Goal: Check status: Check status

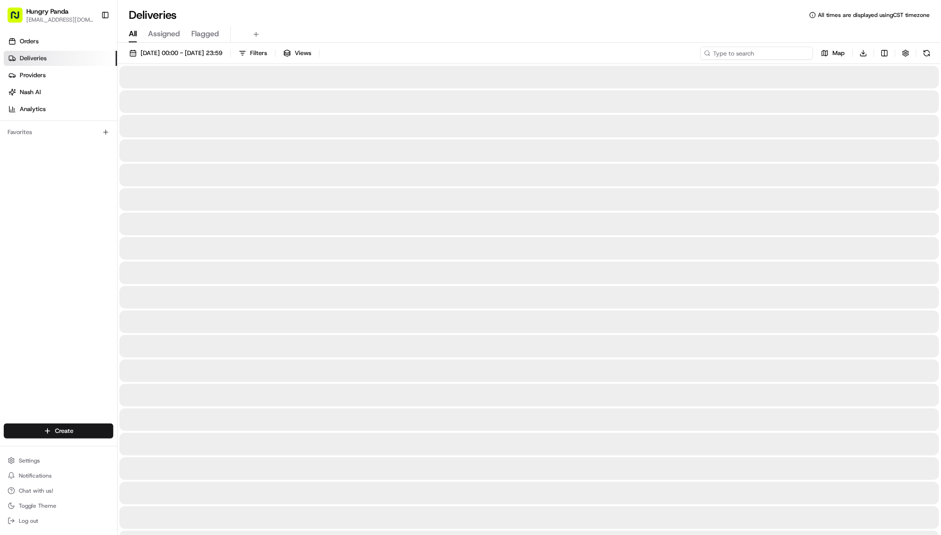
click at [752, 60] on input at bounding box center [757, 53] width 113 height 13
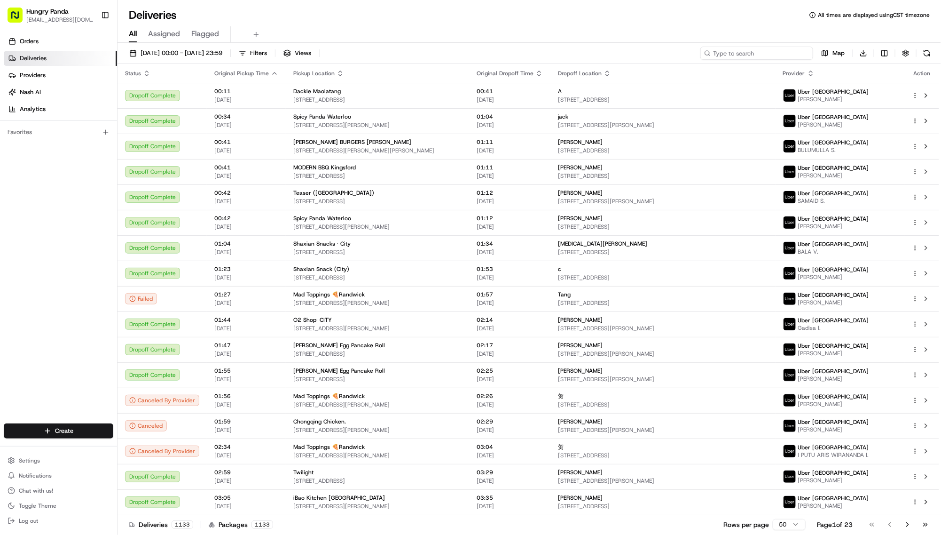
paste input "9699423765750784001435"
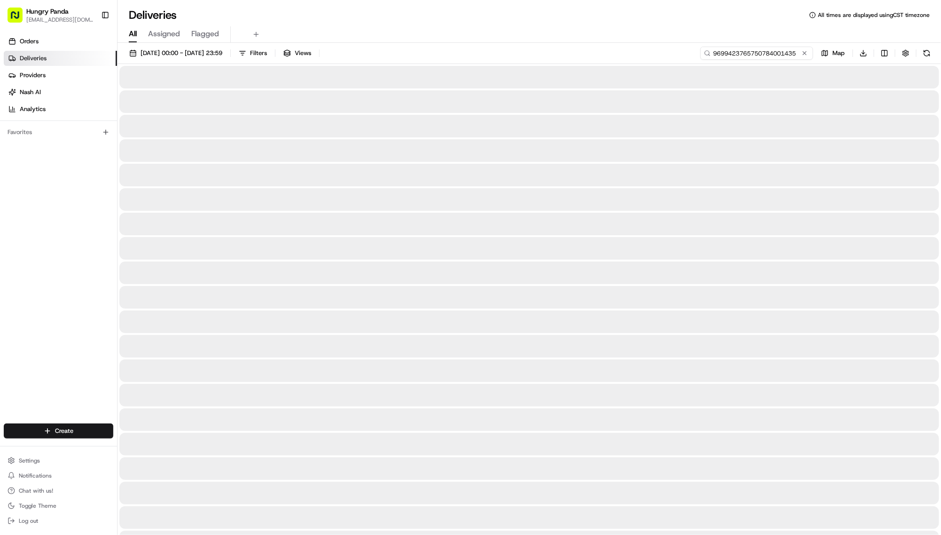
type input "9699423765750784001435"
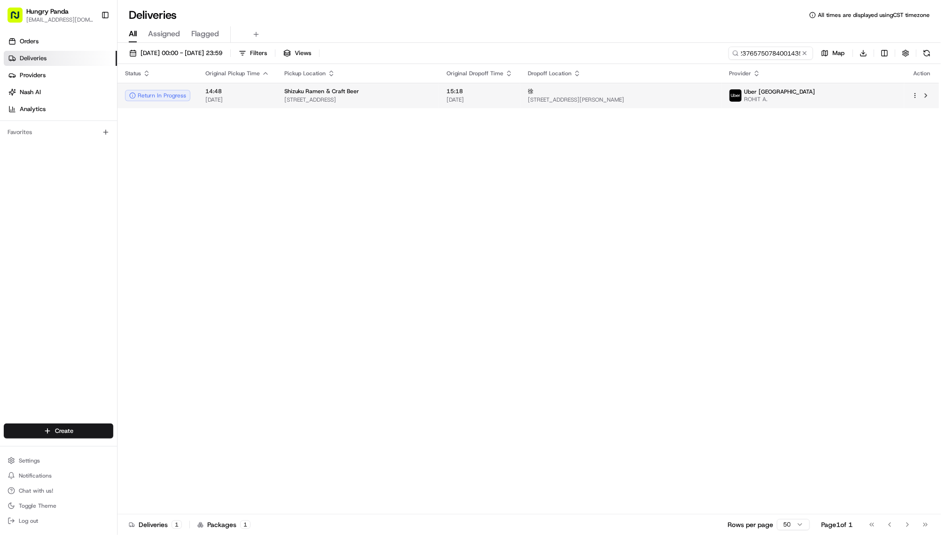
click at [712, 103] on span "[STREET_ADDRESS][PERSON_NAME]" at bounding box center [621, 100] width 186 height 8
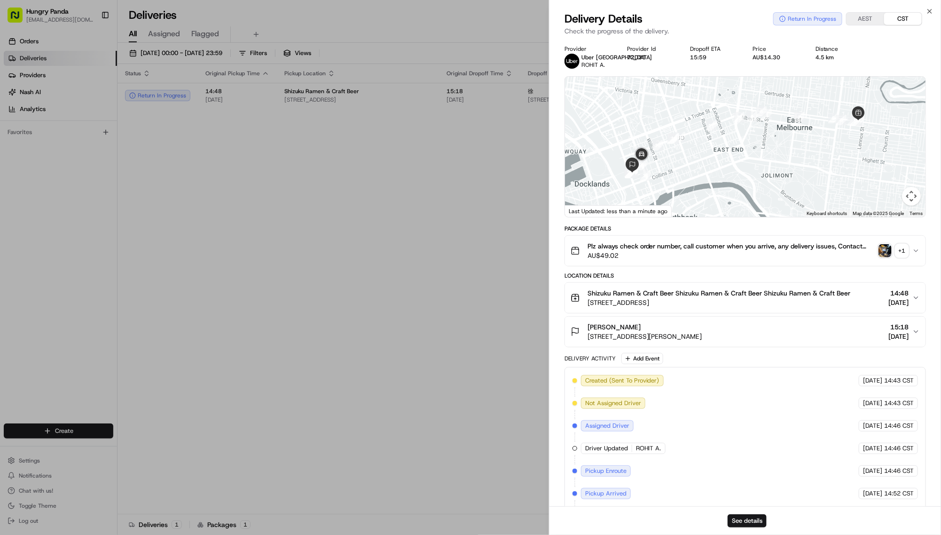
click at [897, 257] on div "+ 1" at bounding box center [902, 250] width 13 height 13
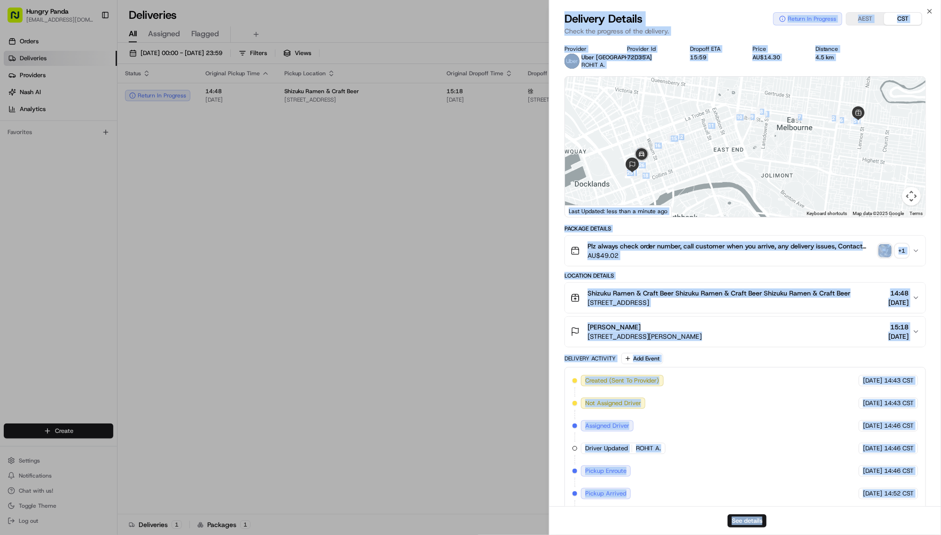
drag, startPoint x: 360, startPoint y: 76, endPoint x: 478, endPoint y: 193, distance: 166.6
click at [840, 300] on div "Package Details Plz always check order number, call customer when you arrive, a…" at bounding box center [746, 411] width 362 height 372
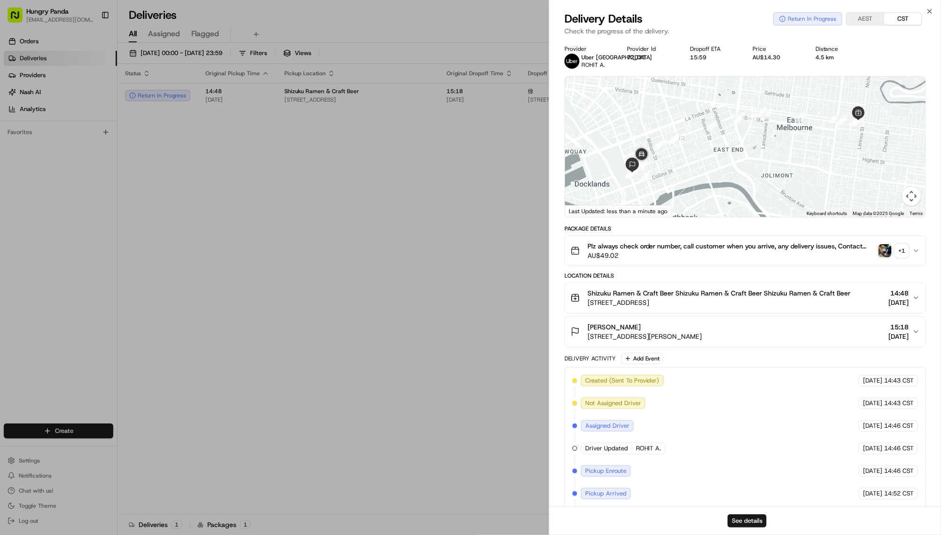
click at [896, 257] on div "+ 1" at bounding box center [902, 250] width 13 height 13
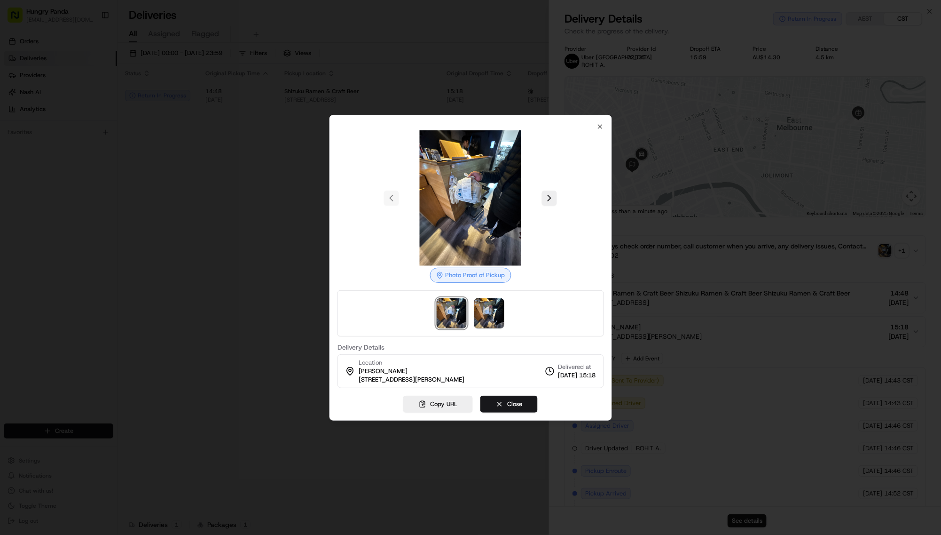
click at [870, 261] on div at bounding box center [470, 267] width 941 height 535
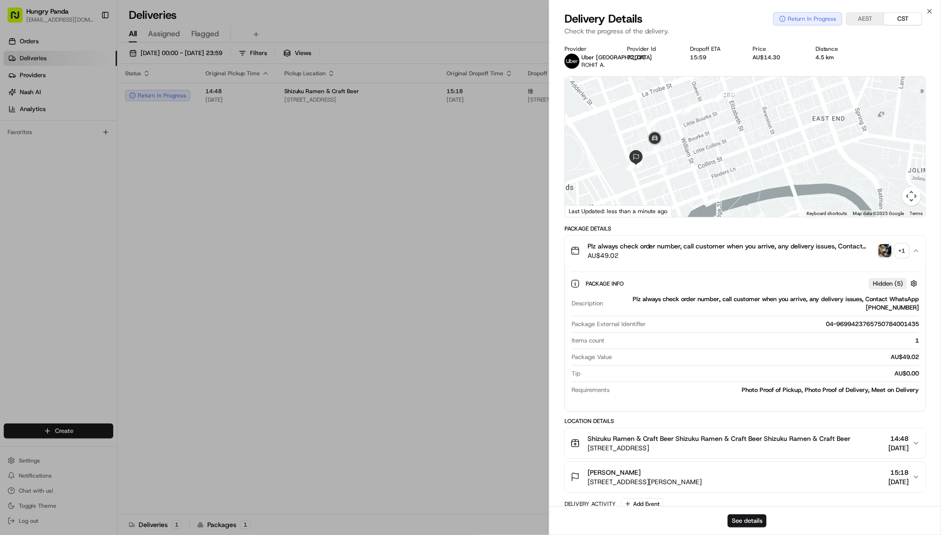
drag, startPoint x: 685, startPoint y: 196, endPoint x: 772, endPoint y: 191, distance: 86.2
click at [771, 191] on div at bounding box center [745, 147] width 361 height 140
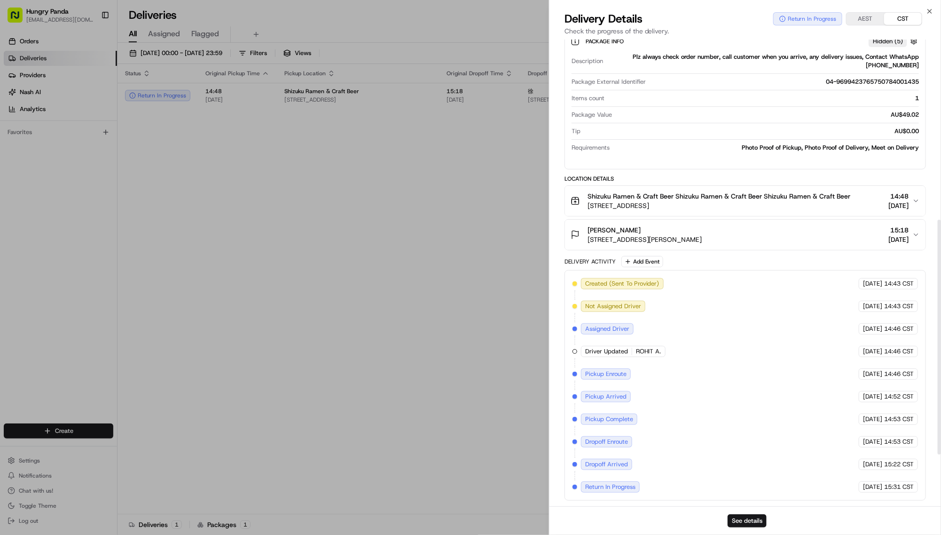
scroll to position [411, 0]
click at [703, 326] on div "Created (Sent To Provider) 优步澳大利亚 [DATE] 14:43 CST Not Assigned Driver 优步澳大利亚 […" at bounding box center [746, 385] width 346 height 214
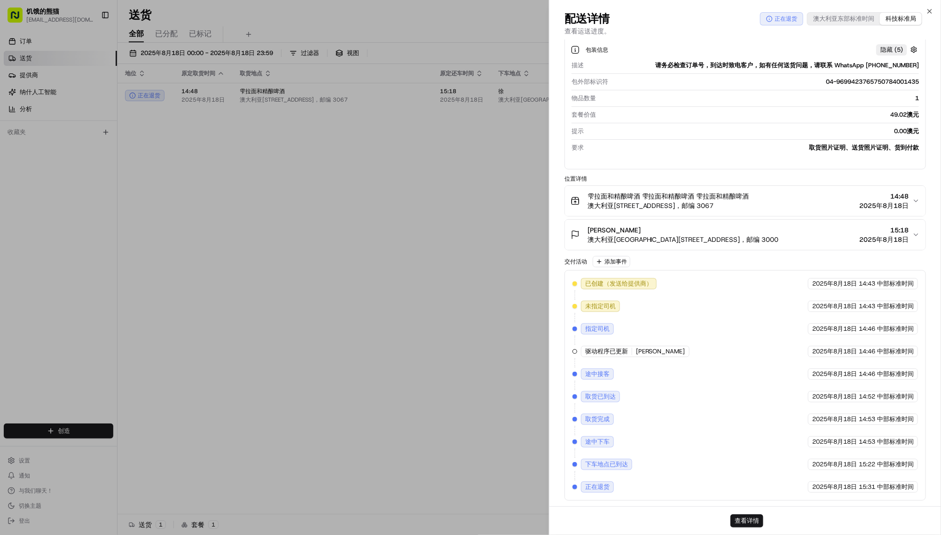
drag, startPoint x: 719, startPoint y: 321, endPoint x: 671, endPoint y: 309, distance: 49.4
click at [671, 347] on font "[PERSON_NAME]" at bounding box center [660, 351] width 49 height 8
click at [690, 26] on div "配送详情 正在退货 澳大利亚东部标准时间 科技标准局" at bounding box center [746, 18] width 362 height 15
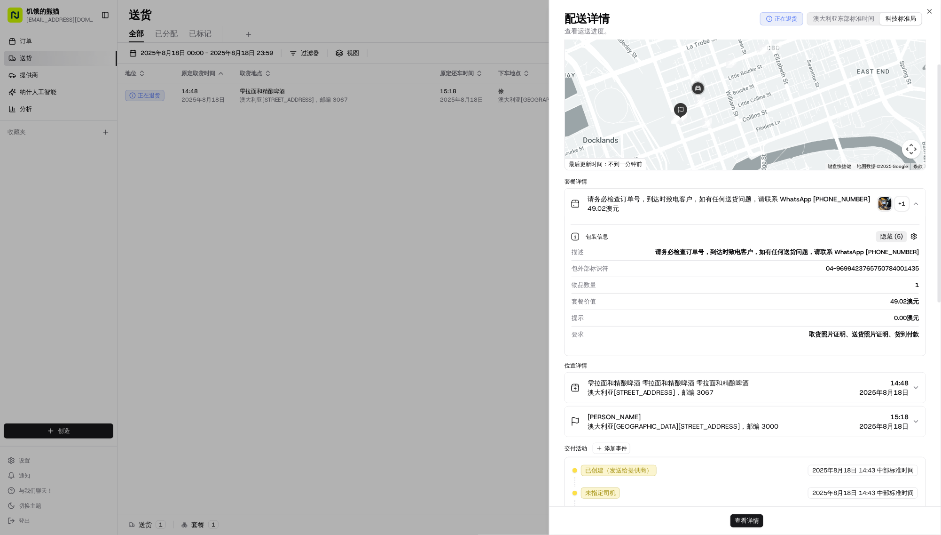
scroll to position [0, 0]
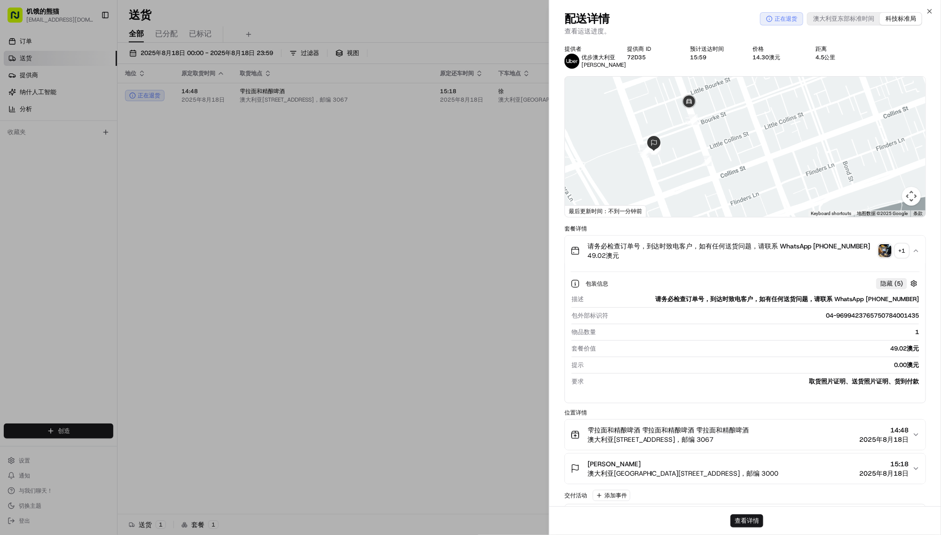
click at [834, 266] on button "请务必检查订单号，到达时致电客户，如有任何送货问题，请联系 WhatsApp [PHONE_NUMBER] 49.02澳元 + 1" at bounding box center [745, 251] width 361 height 30
